Goal: Task Accomplishment & Management: Use online tool/utility

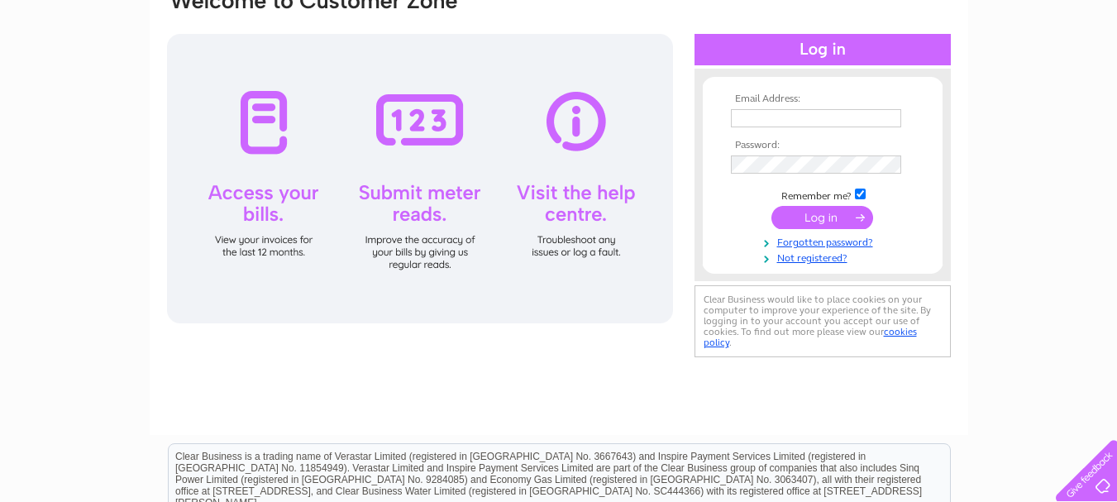
scroll to position [165, 0]
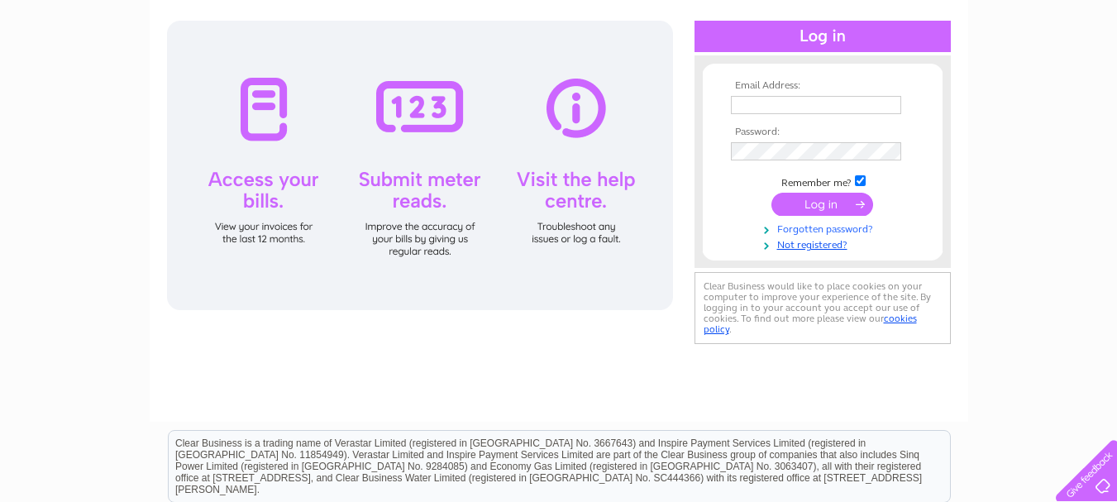
type input "[EMAIL_ADDRESS][DOMAIN_NAME]"
click at [818, 231] on link "Forgotten password?" at bounding box center [825, 228] width 188 height 16
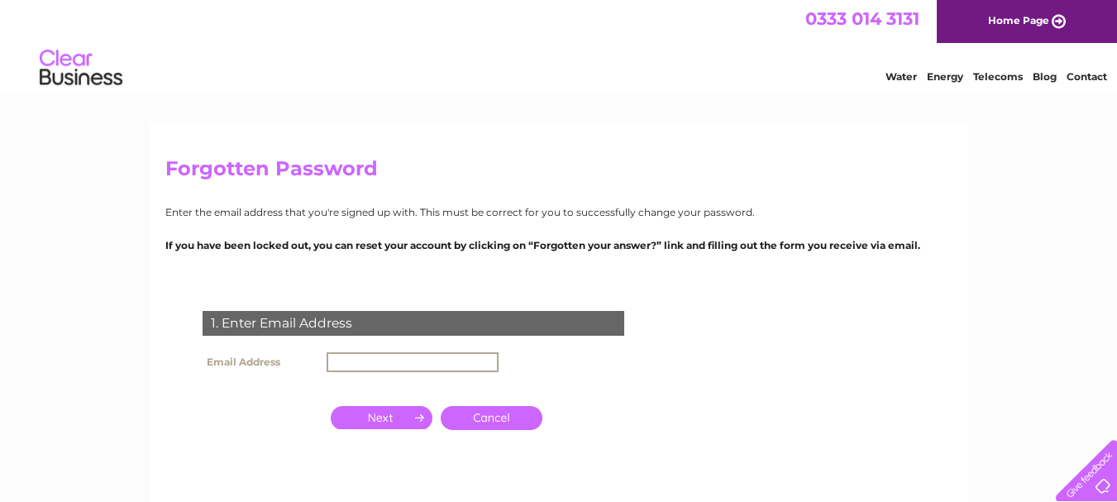
click at [361, 369] on input "text" at bounding box center [412, 362] width 172 height 20
type input "[EMAIL_ADDRESS][DOMAIN_NAME]"
click at [393, 421] on input "button" at bounding box center [382, 417] width 102 height 23
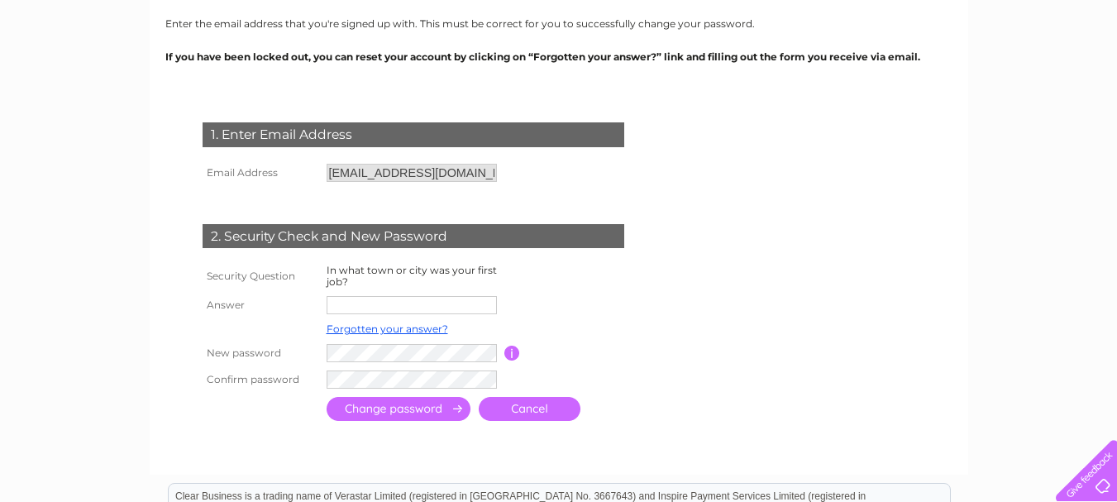
scroll to position [248, 0]
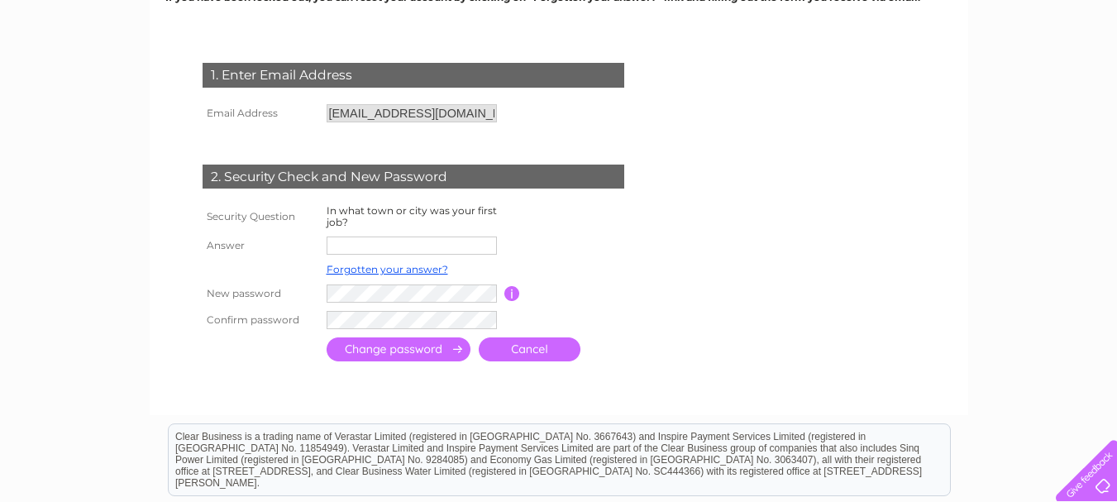
click at [354, 243] on input "text" at bounding box center [411, 245] width 170 height 18
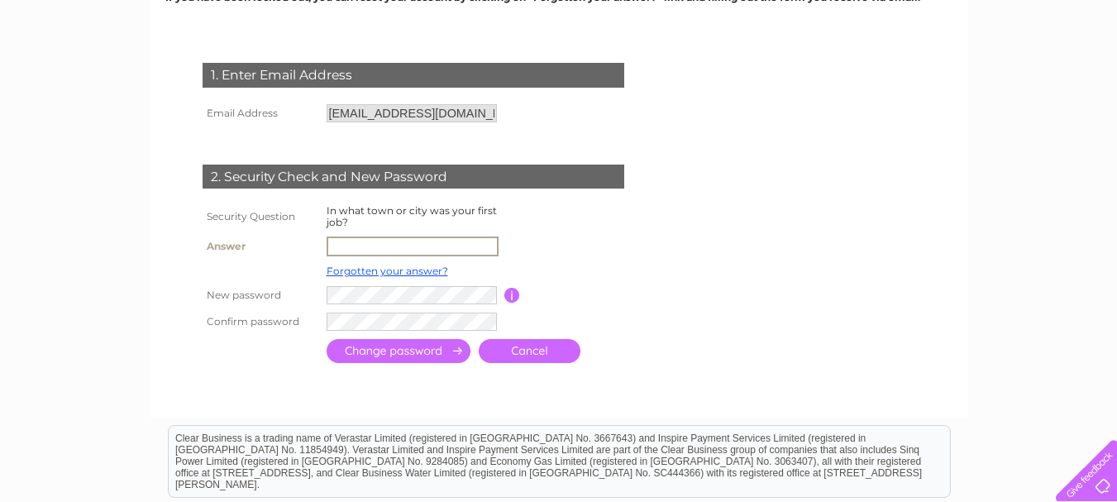
type input "Glasgow"
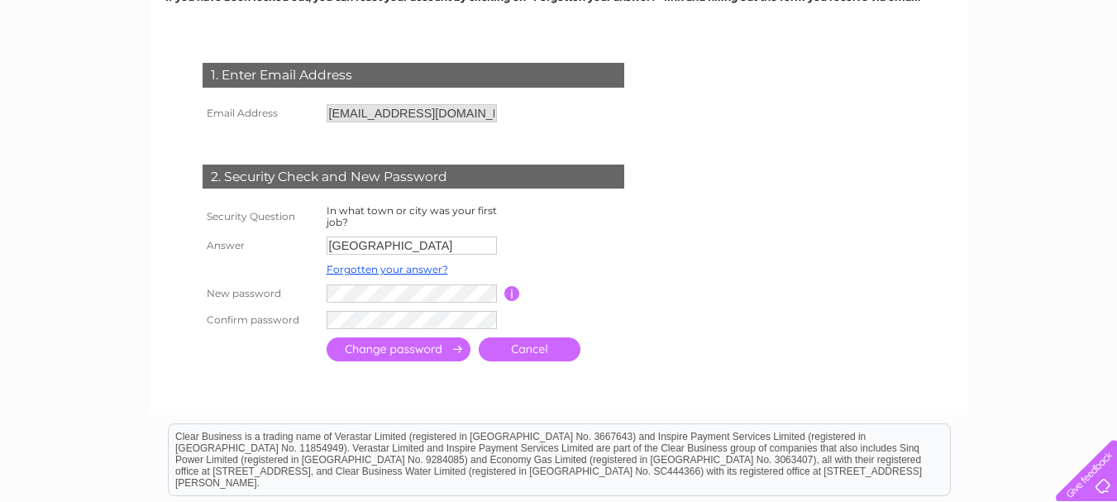
click at [507, 291] on input "button" at bounding box center [512, 293] width 16 height 15
click at [707, 297] on form "1. Enter Email Address Email Address hamish@jbmarshall.co.uk Cancel" at bounding box center [558, 214] width 787 height 369
click at [366, 350] on input "submit" at bounding box center [398, 349] width 144 height 24
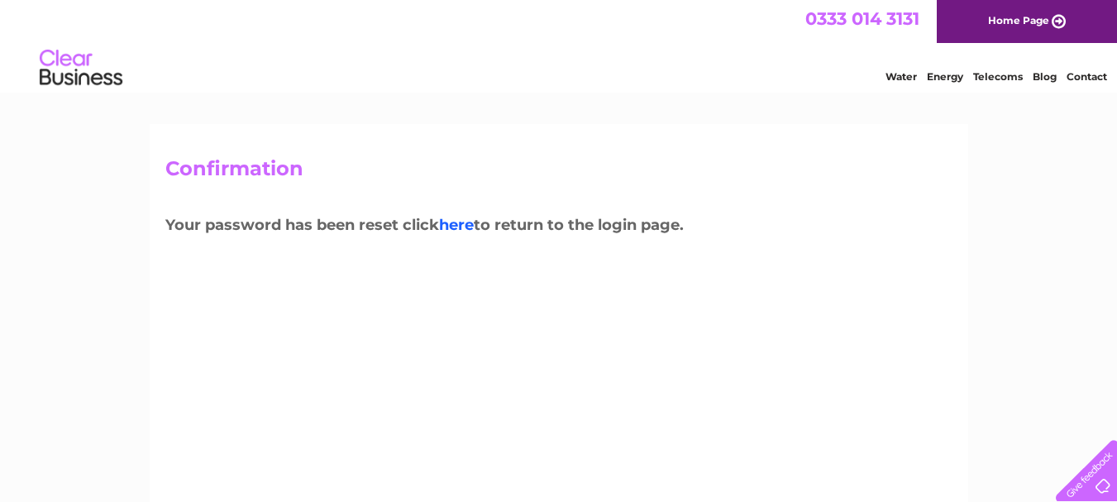
click at [466, 228] on link "here" at bounding box center [456, 225] width 35 height 18
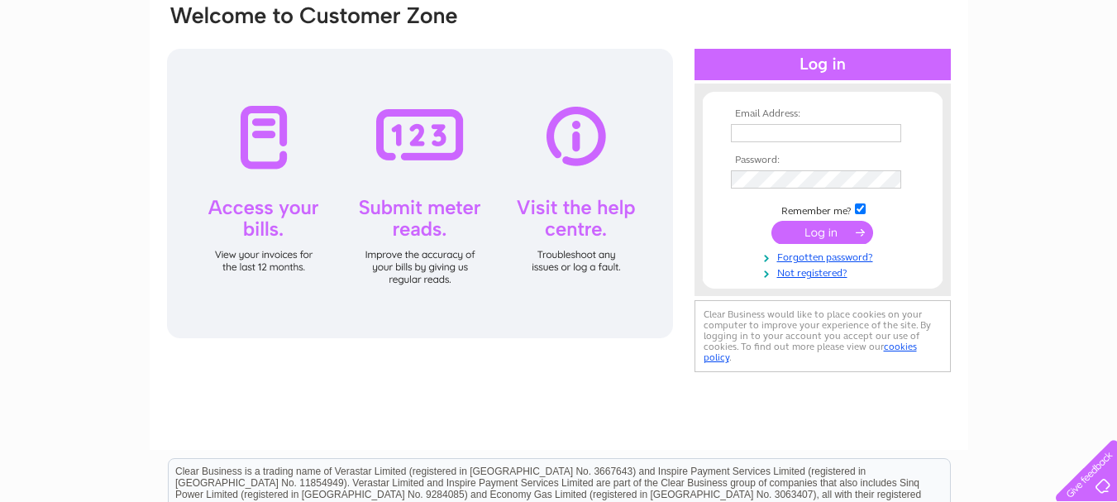
scroll to position [165, 0]
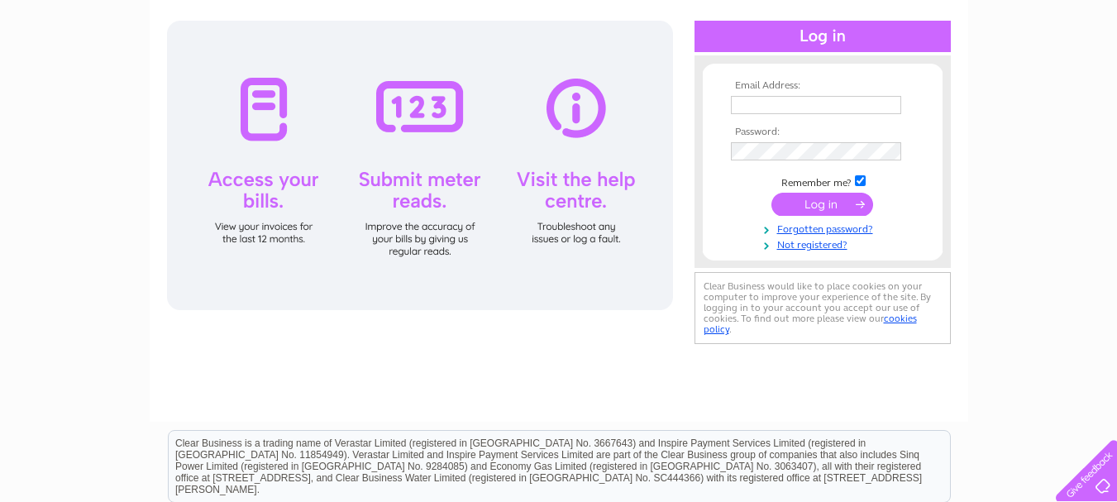
type input "[EMAIL_ADDRESS][DOMAIN_NAME]"
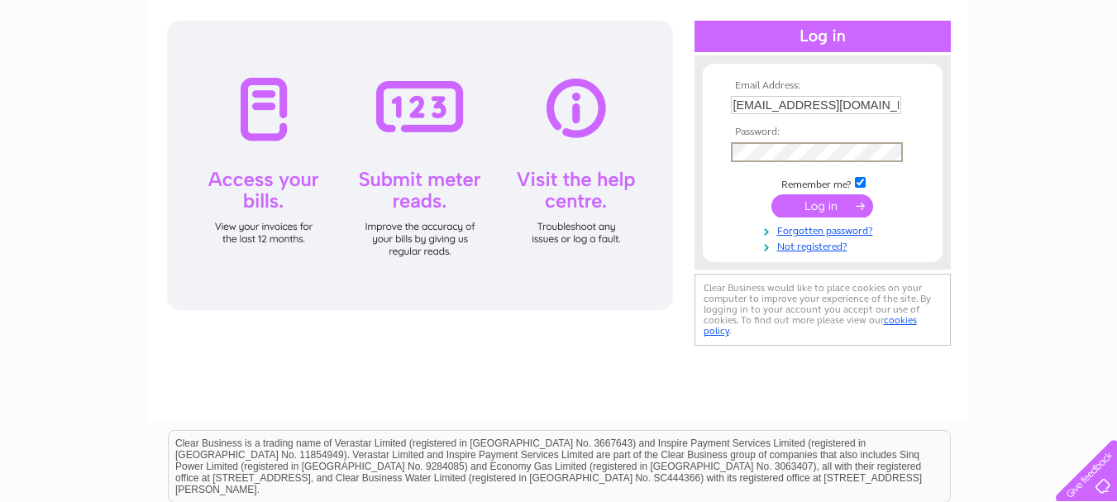
click at [816, 202] on input "submit" at bounding box center [822, 205] width 102 height 23
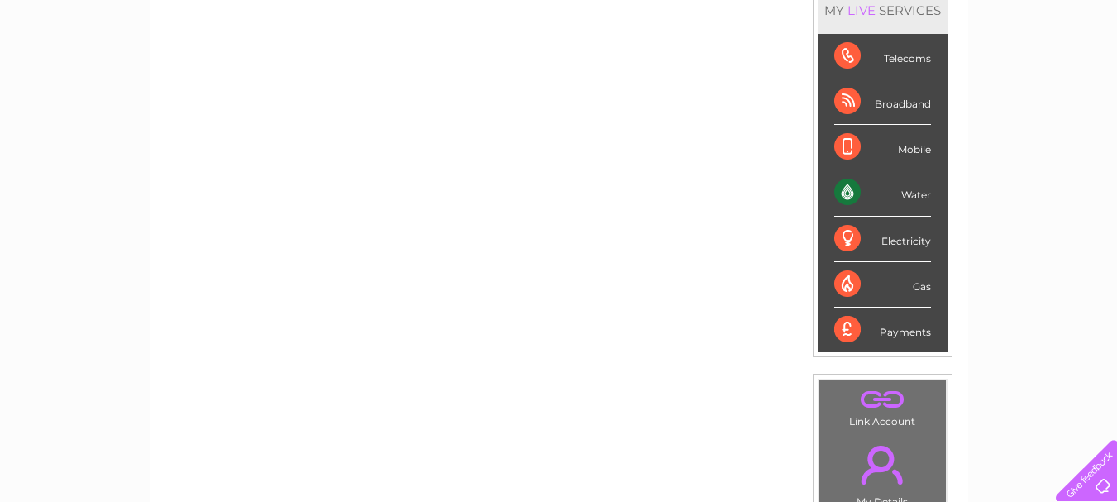
scroll to position [248, 0]
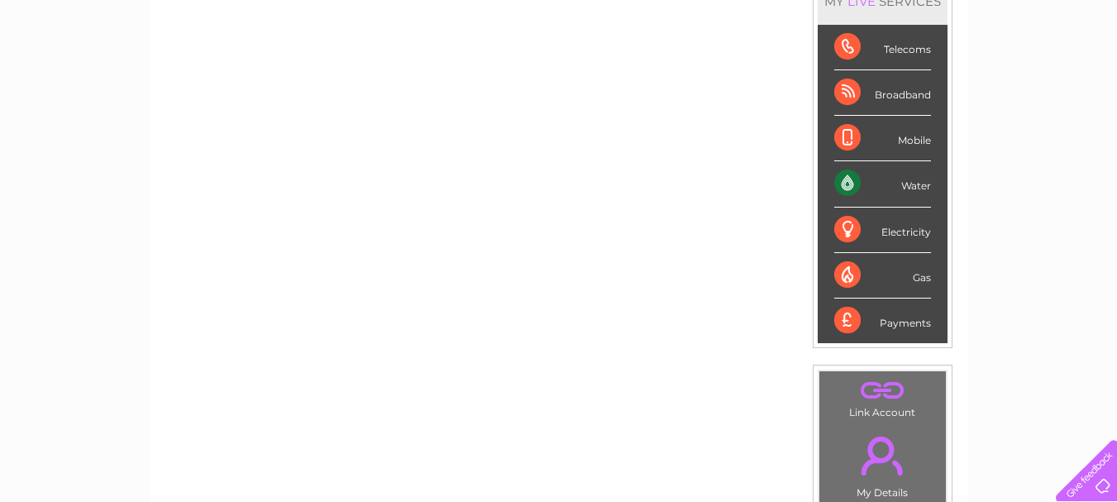
click at [843, 184] on div "Water" at bounding box center [882, 183] width 97 height 45
click at [910, 186] on div "Water" at bounding box center [882, 183] width 97 height 45
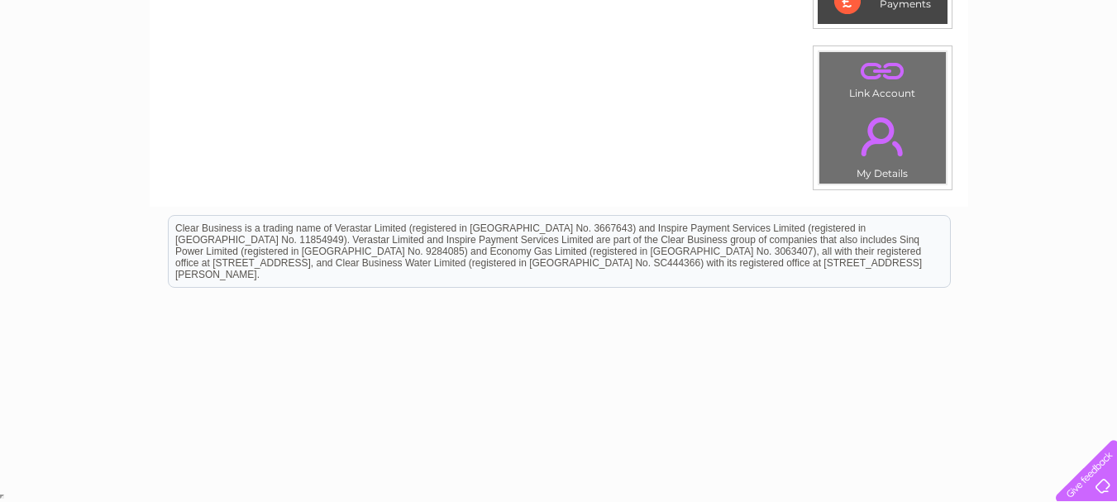
scroll to position [0, 0]
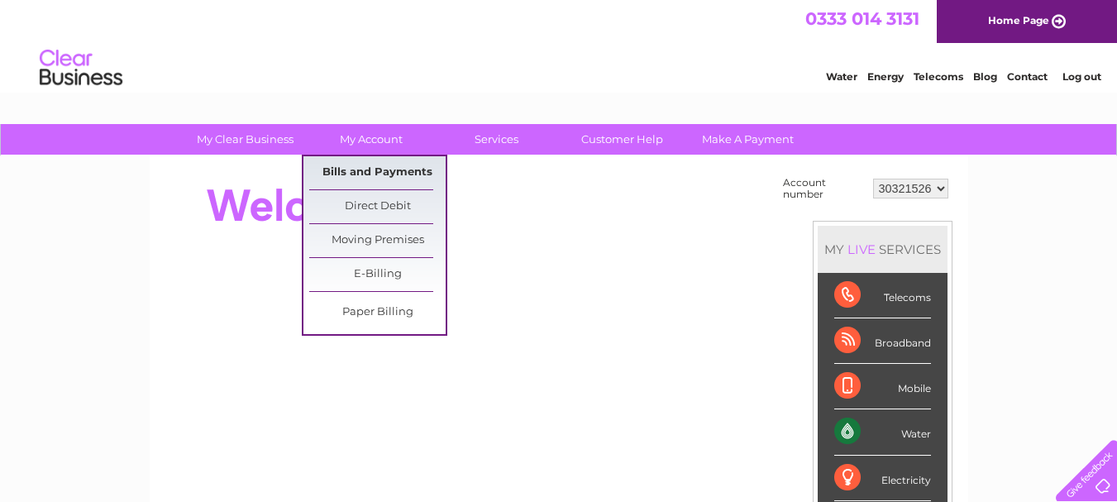
click at [360, 169] on link "Bills and Payments" at bounding box center [377, 172] width 136 height 33
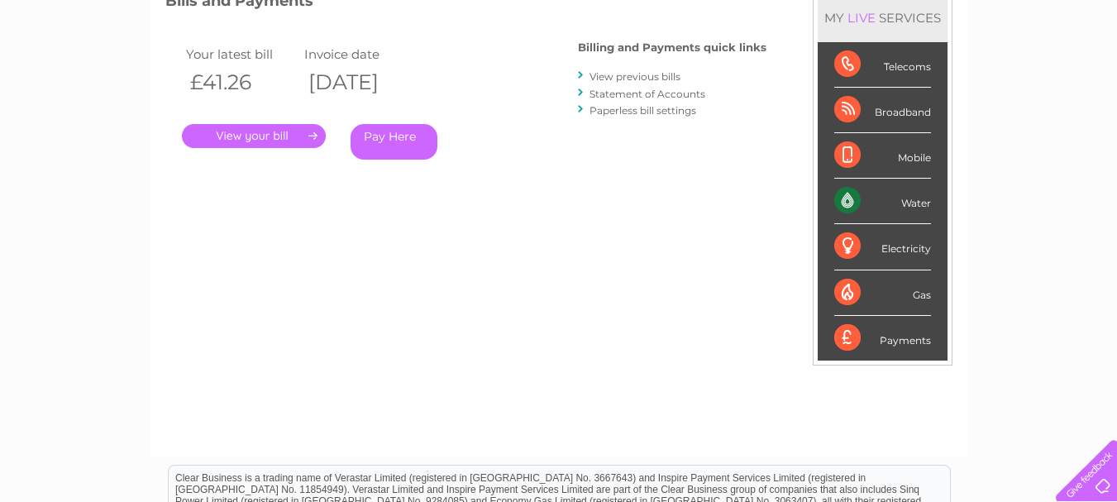
scroll to position [248, 0]
click at [251, 132] on link "." at bounding box center [254, 135] width 144 height 24
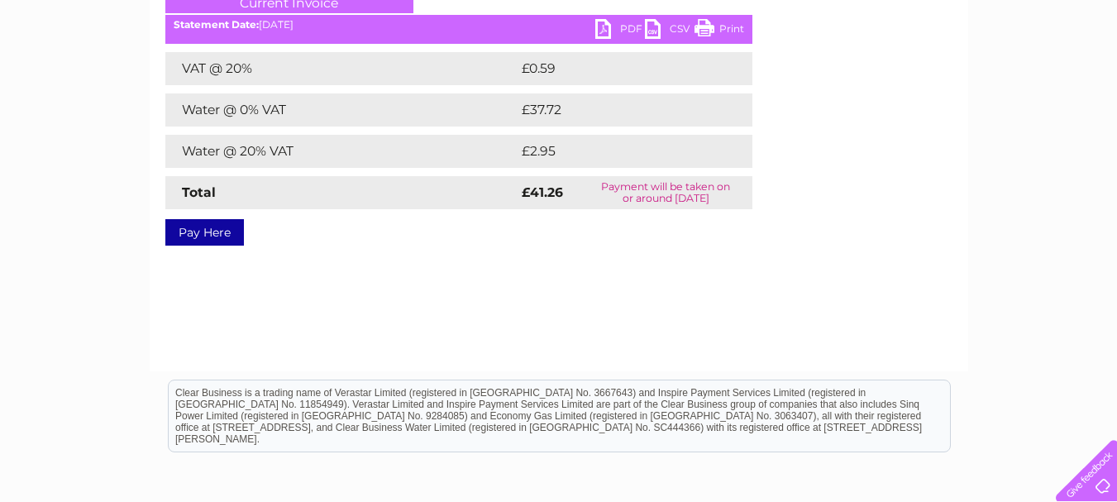
scroll to position [165, 0]
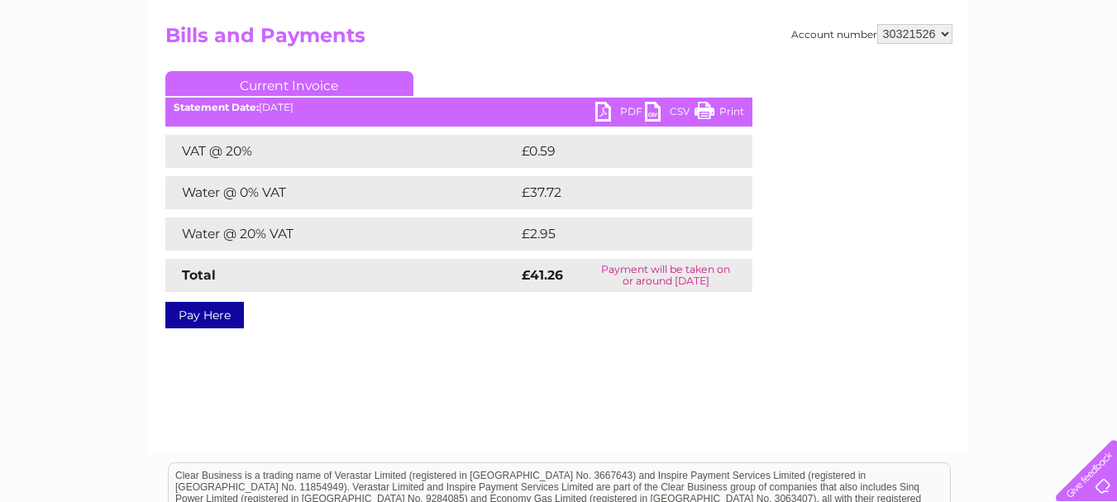
click at [648, 108] on link "CSV" at bounding box center [670, 114] width 50 height 24
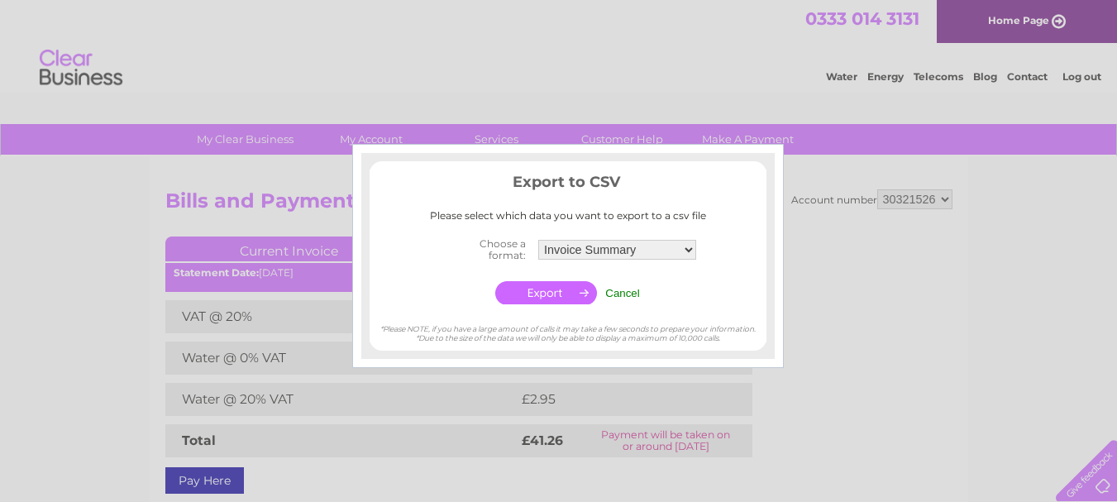
click at [617, 294] on input "Cancel" at bounding box center [622, 293] width 35 height 12
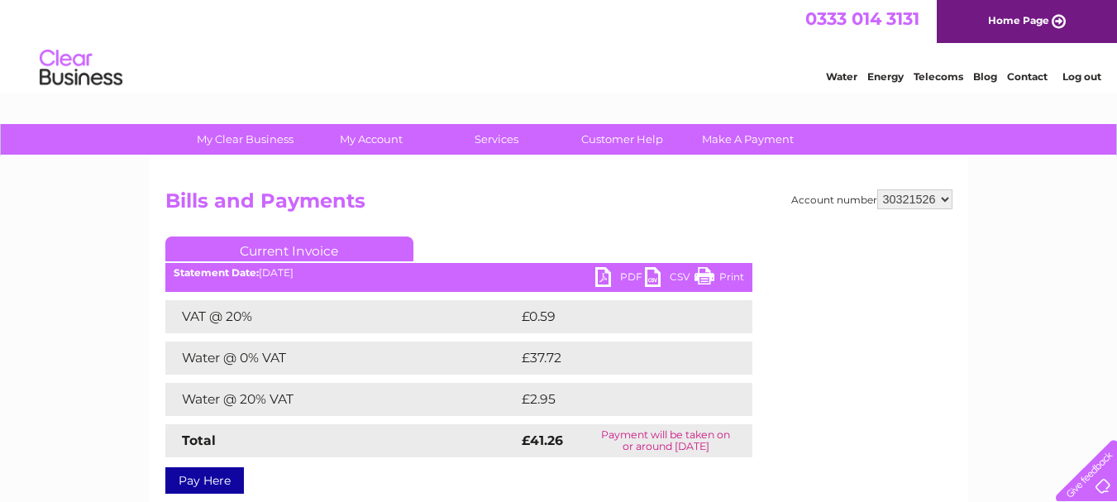
click at [601, 283] on link "PDF" at bounding box center [620, 279] width 50 height 24
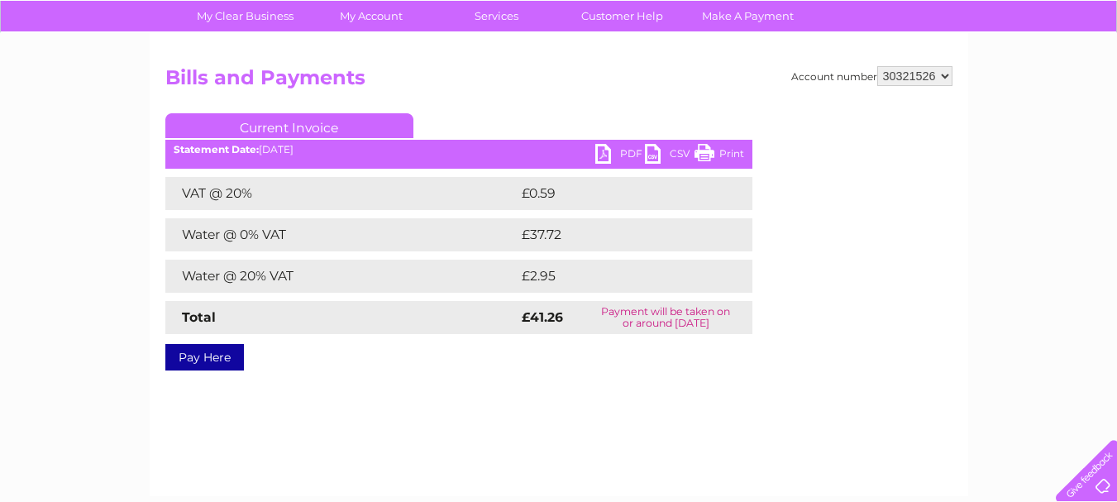
scroll to position [83, 0]
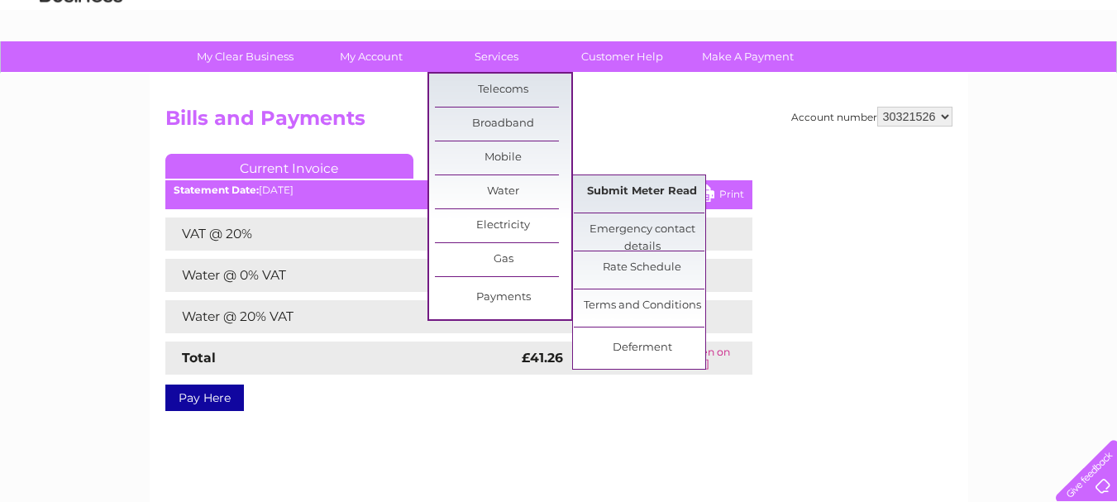
click at [611, 188] on link "Submit Meter Read" at bounding box center [642, 191] width 136 height 33
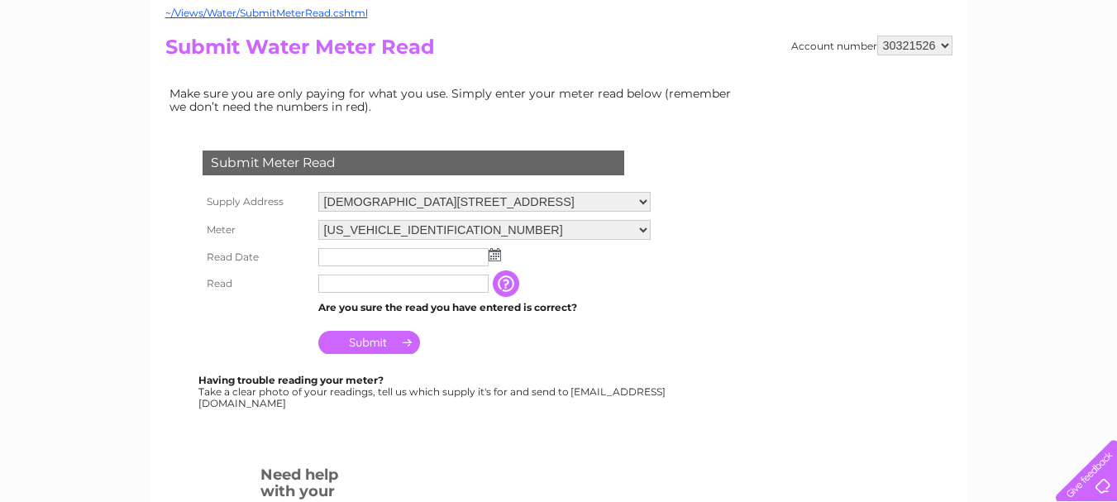
scroll to position [248, 0]
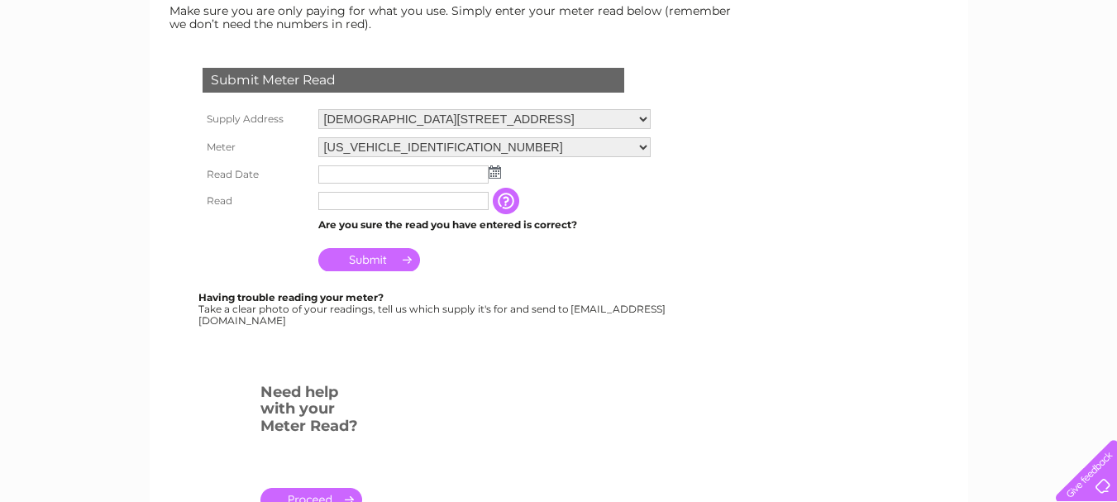
click at [493, 174] on img at bounding box center [494, 171] width 12 height 13
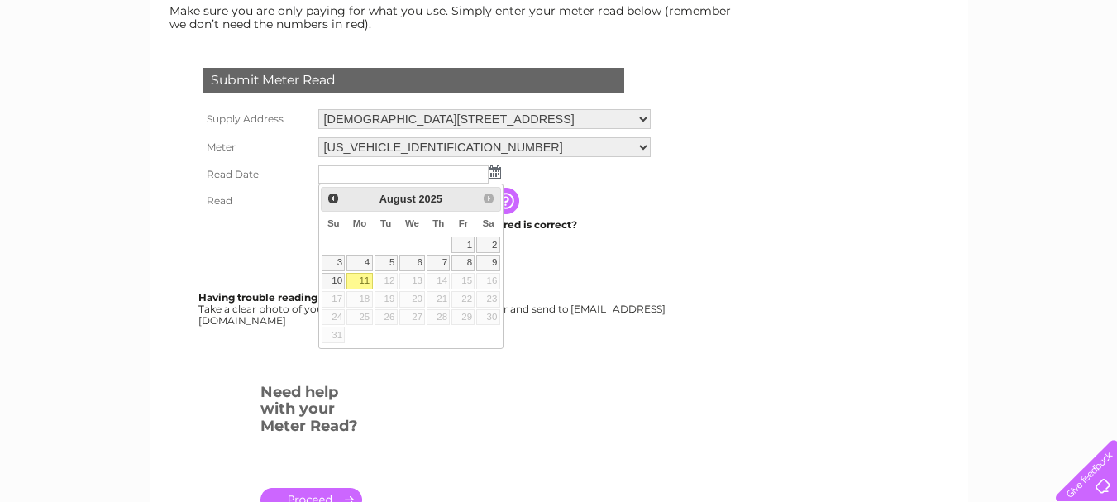
click at [364, 277] on link "11" at bounding box center [359, 281] width 26 height 17
type input "[DATE]"
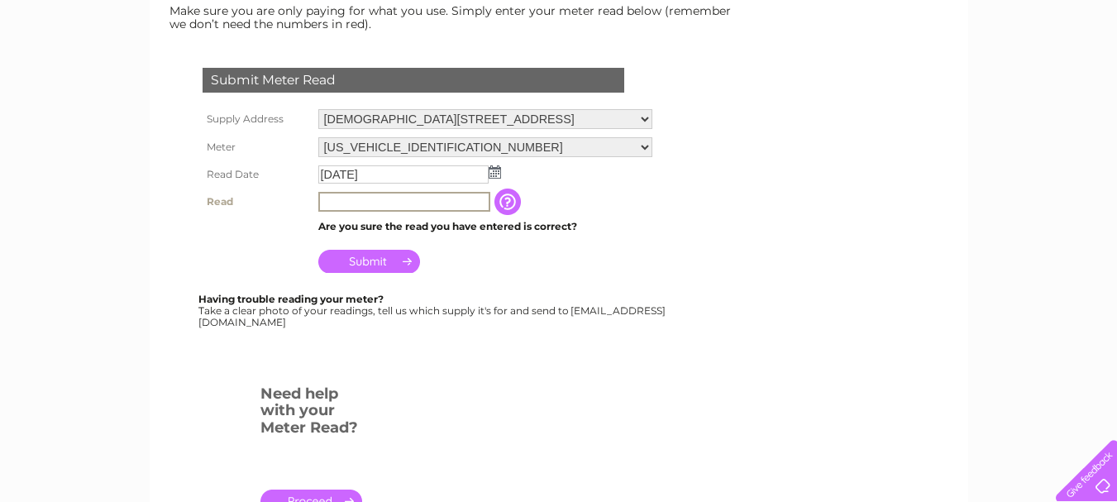
click at [349, 203] on input "text" at bounding box center [404, 202] width 172 height 20
type input "4990"
click at [364, 260] on input "Submit" at bounding box center [369, 261] width 102 height 23
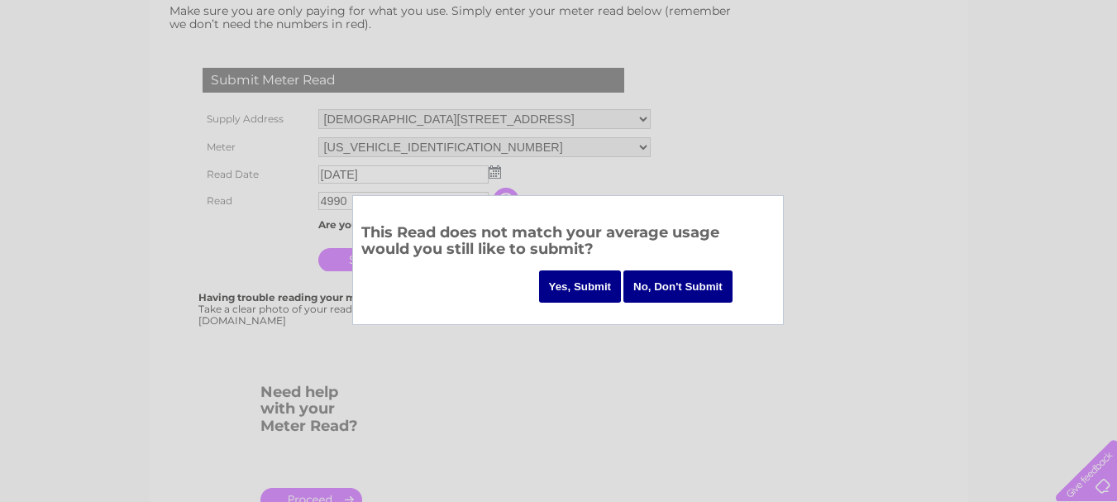
click at [596, 284] on input "Yes, Submit" at bounding box center [580, 286] width 83 height 32
